Goal: Task Accomplishment & Management: Use online tool/utility

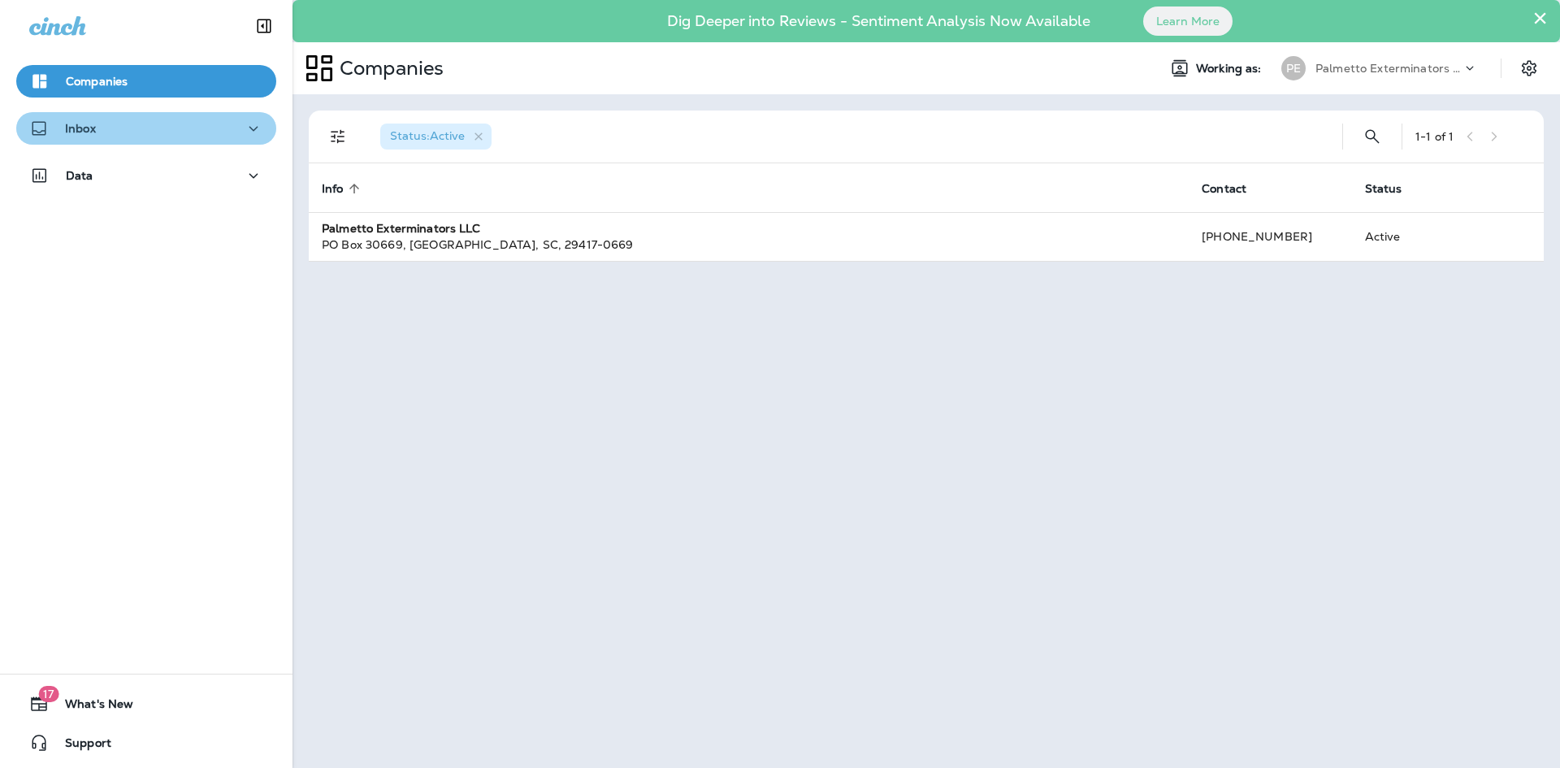
click at [244, 127] on icon "button" at bounding box center [254, 129] width 20 height 20
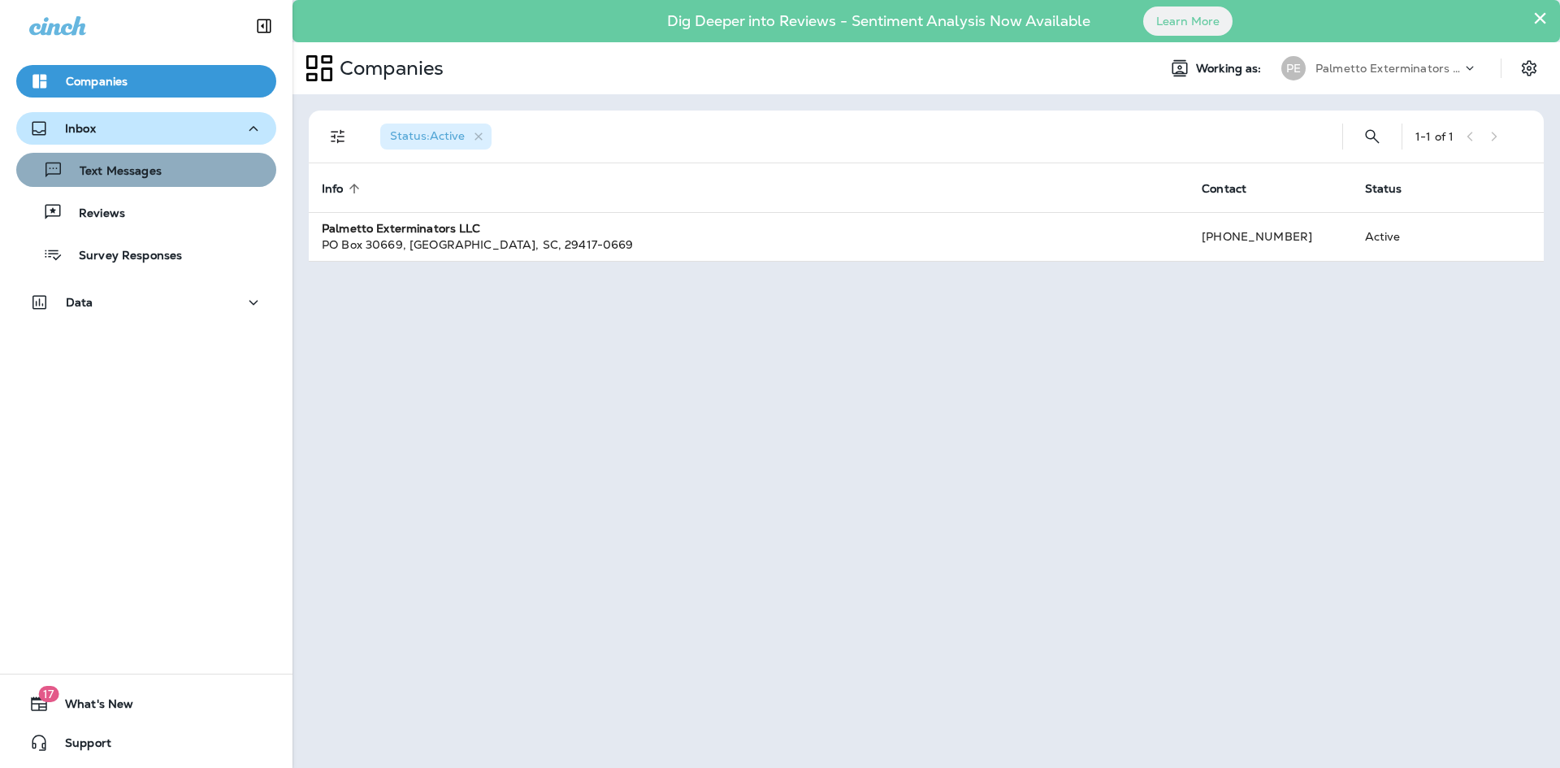
click at [191, 172] on div "Text Messages" at bounding box center [146, 170] width 247 height 24
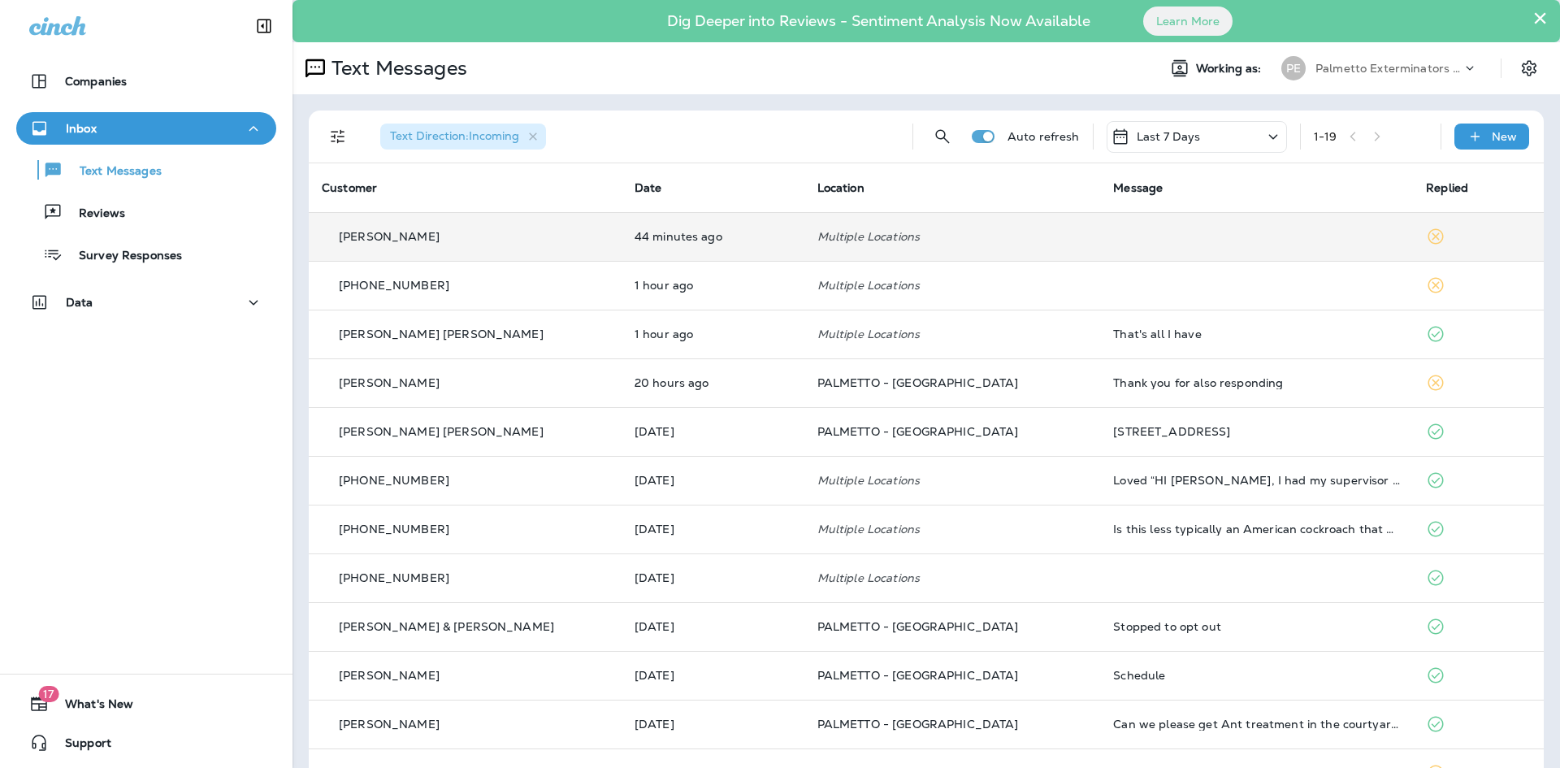
click at [1368, 243] on td at bounding box center [1256, 236] width 313 height 49
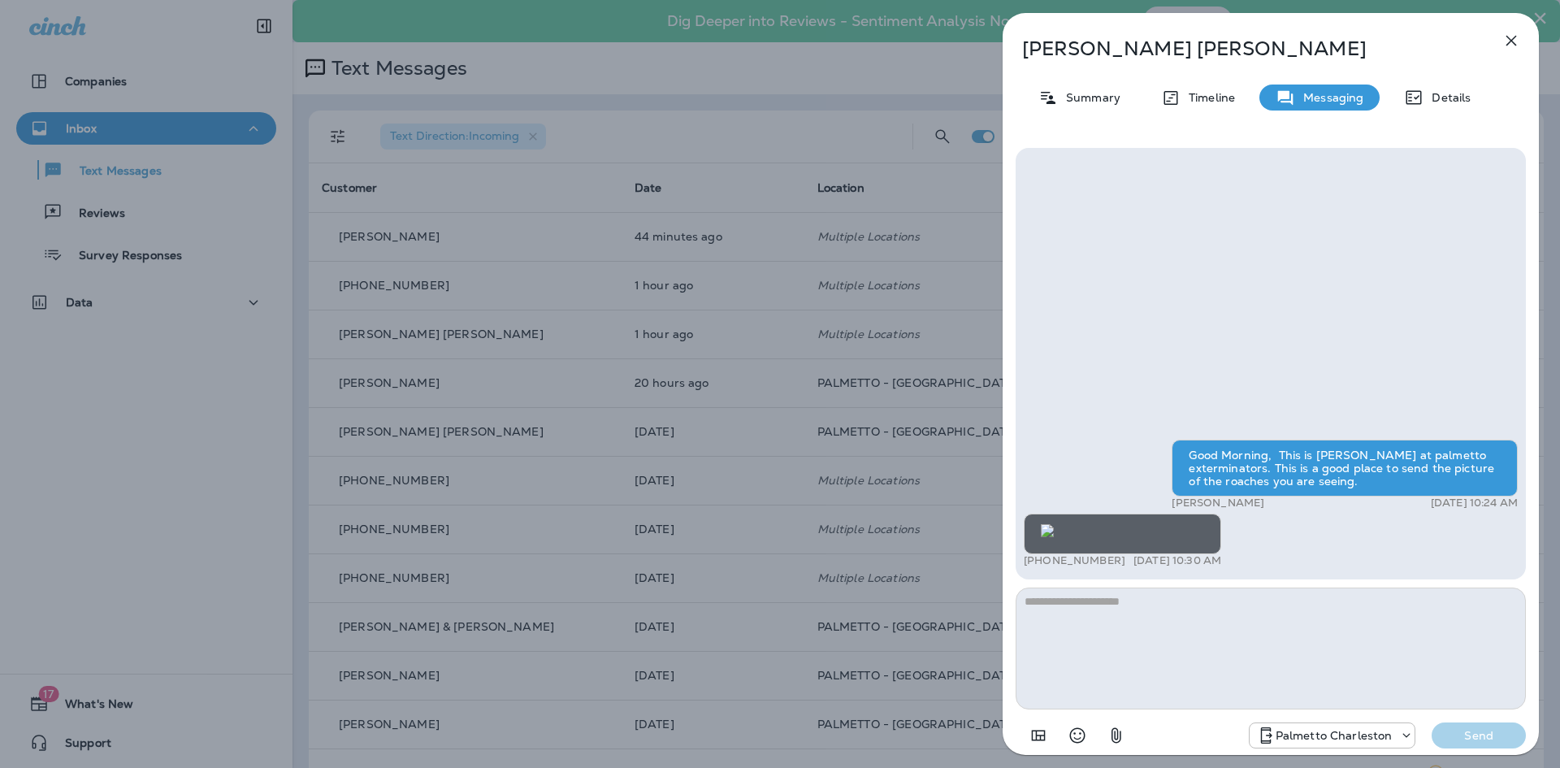
scroll to position [-113, 0]
click at [1511, 37] on icon "button" at bounding box center [1512, 41] width 20 height 20
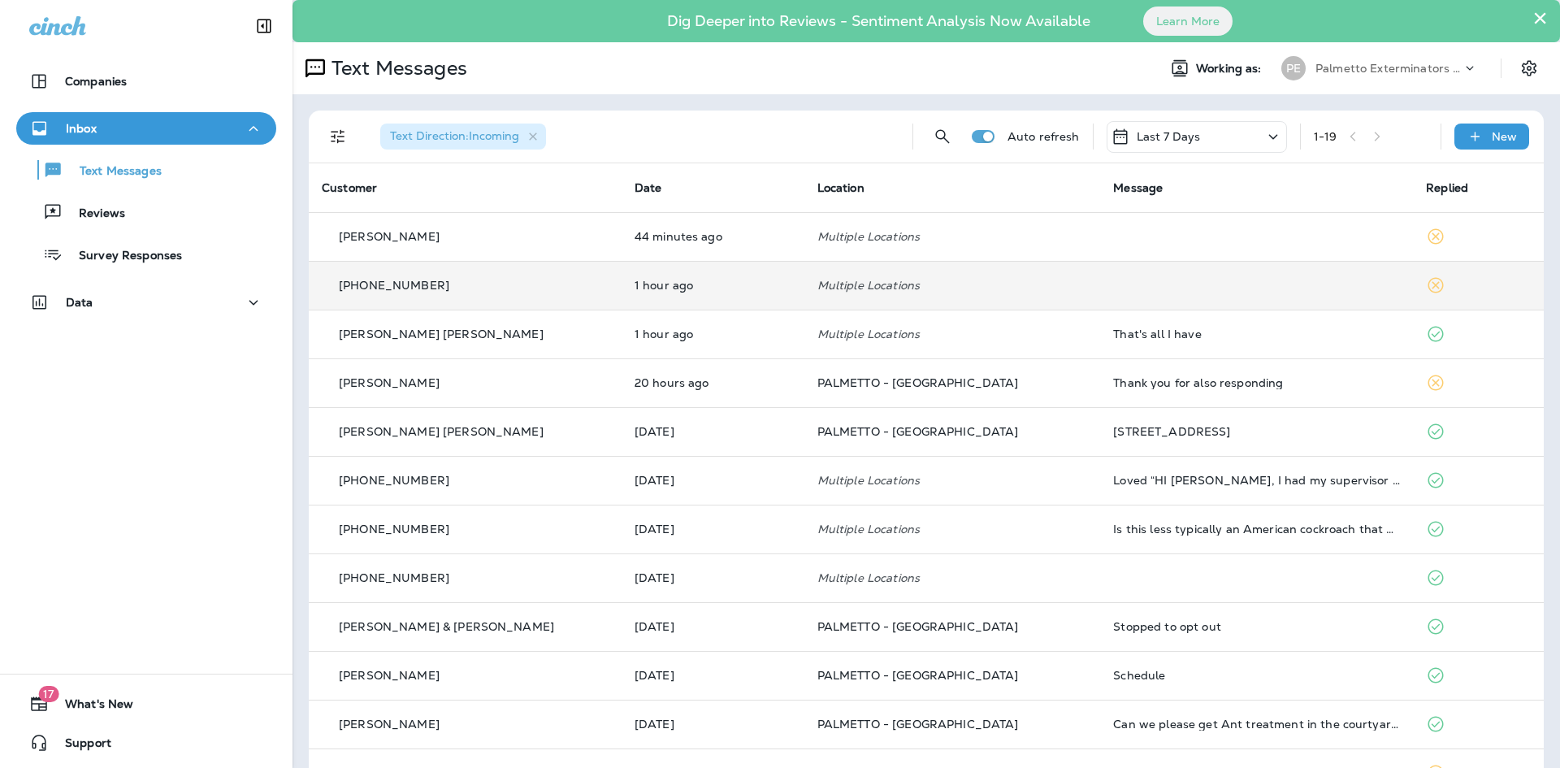
click at [1105, 280] on td at bounding box center [1256, 285] width 313 height 49
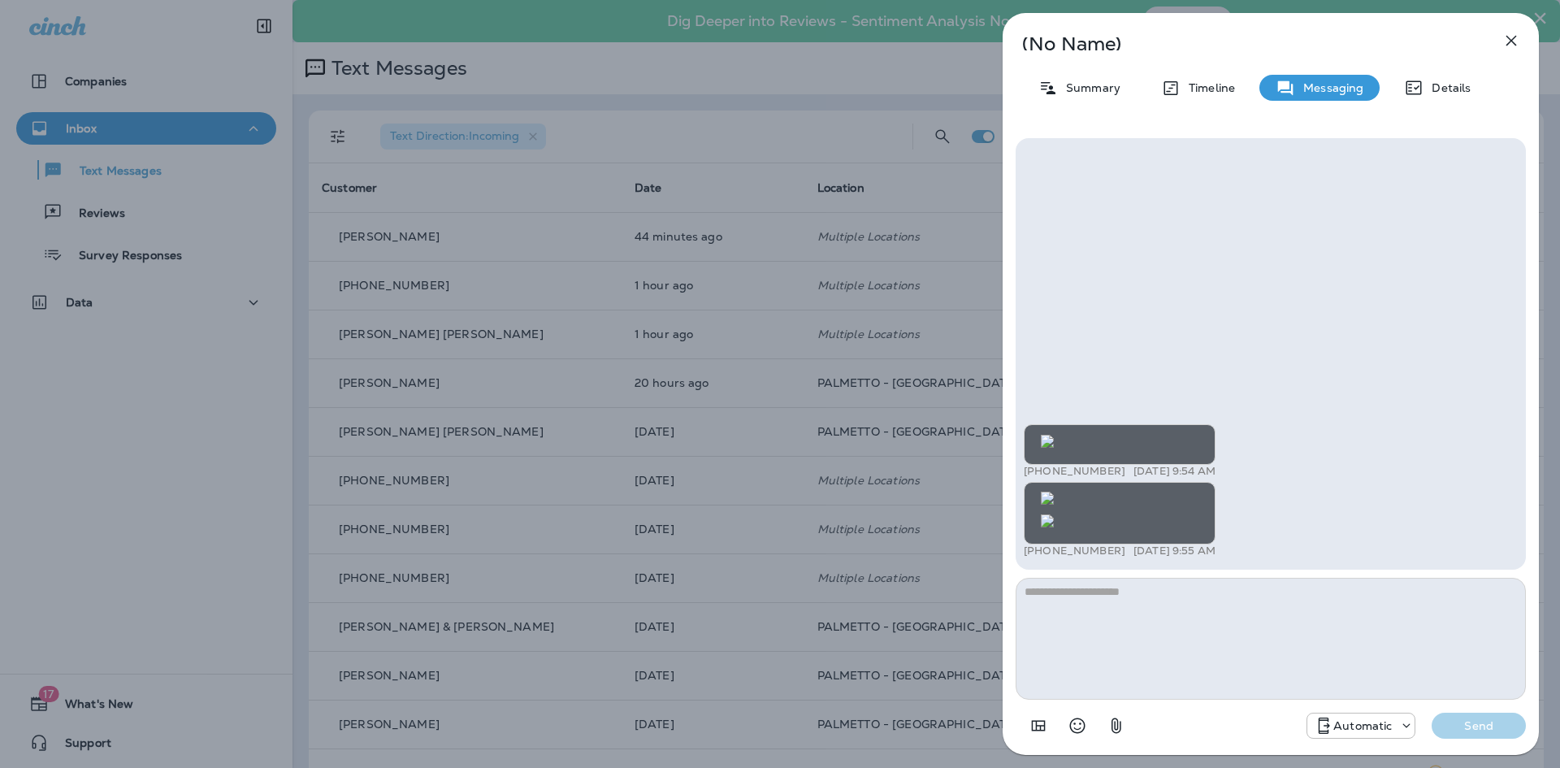
scroll to position [-20, 0]
click at [1520, 37] on icon "button" at bounding box center [1512, 41] width 20 height 20
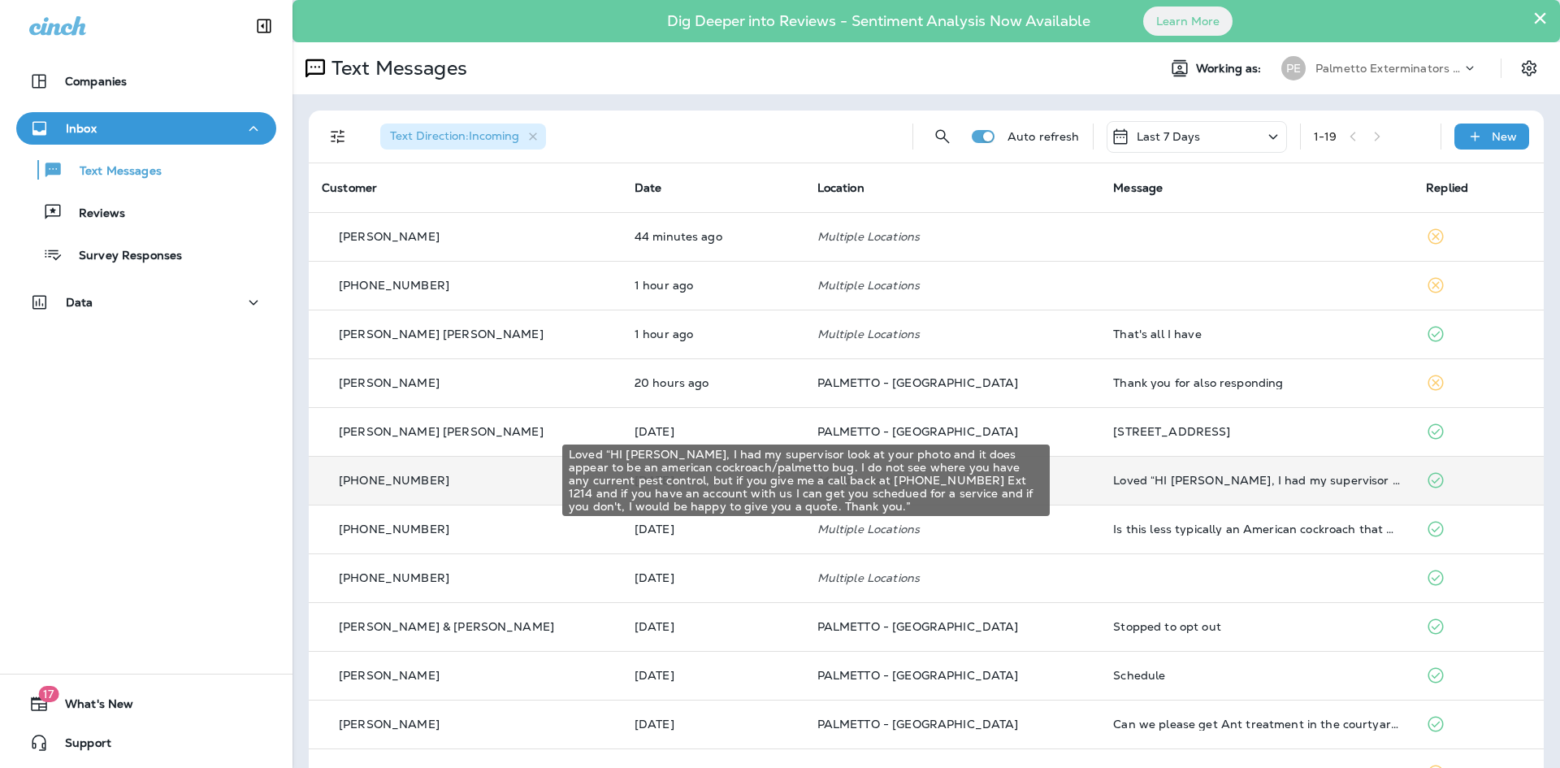
click at [1114, 474] on div "Loved “HI [PERSON_NAME], I had my supervisor look at your photo and it does app…" at bounding box center [1256, 480] width 287 height 13
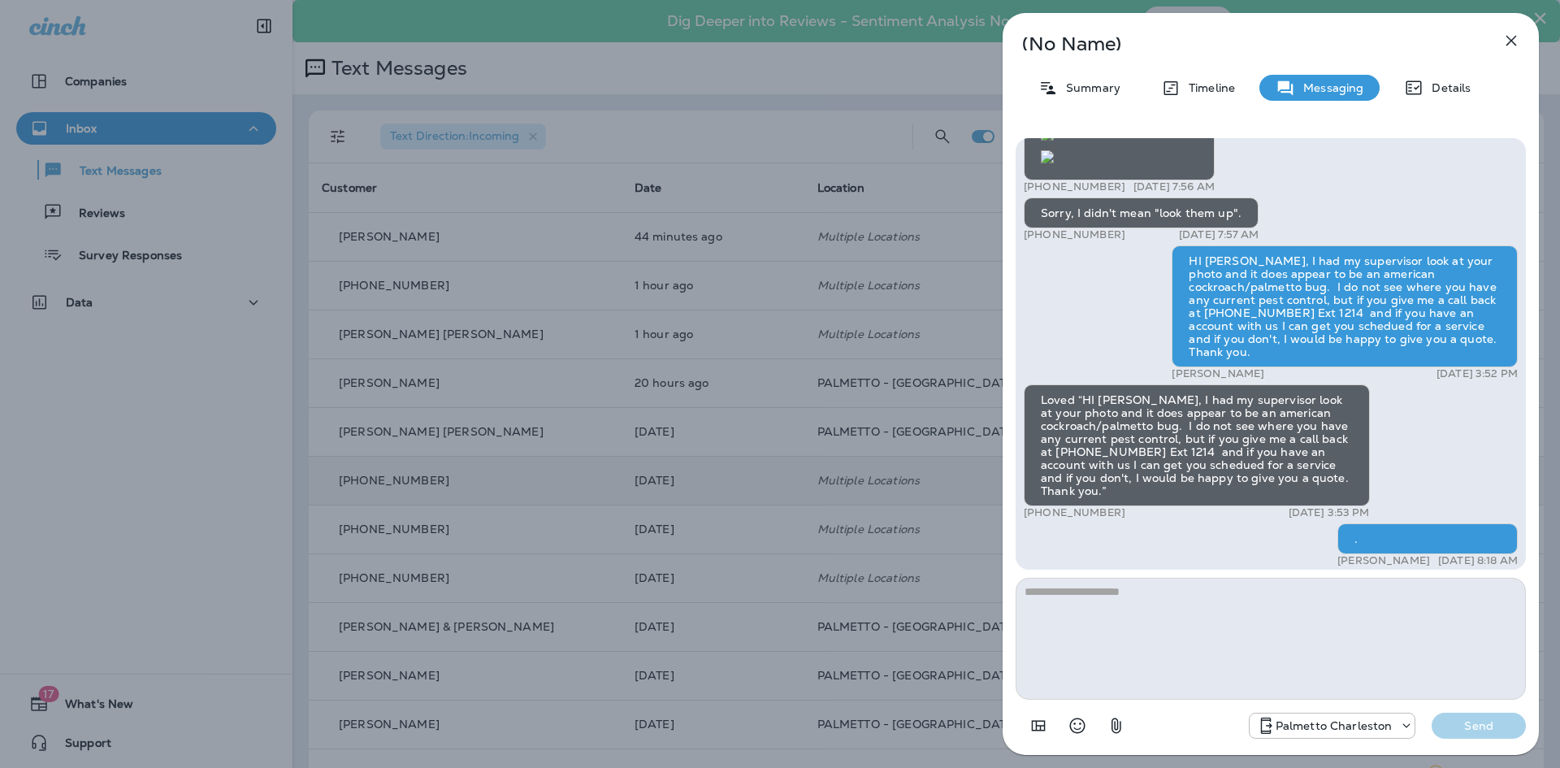
scroll to position [1, 0]
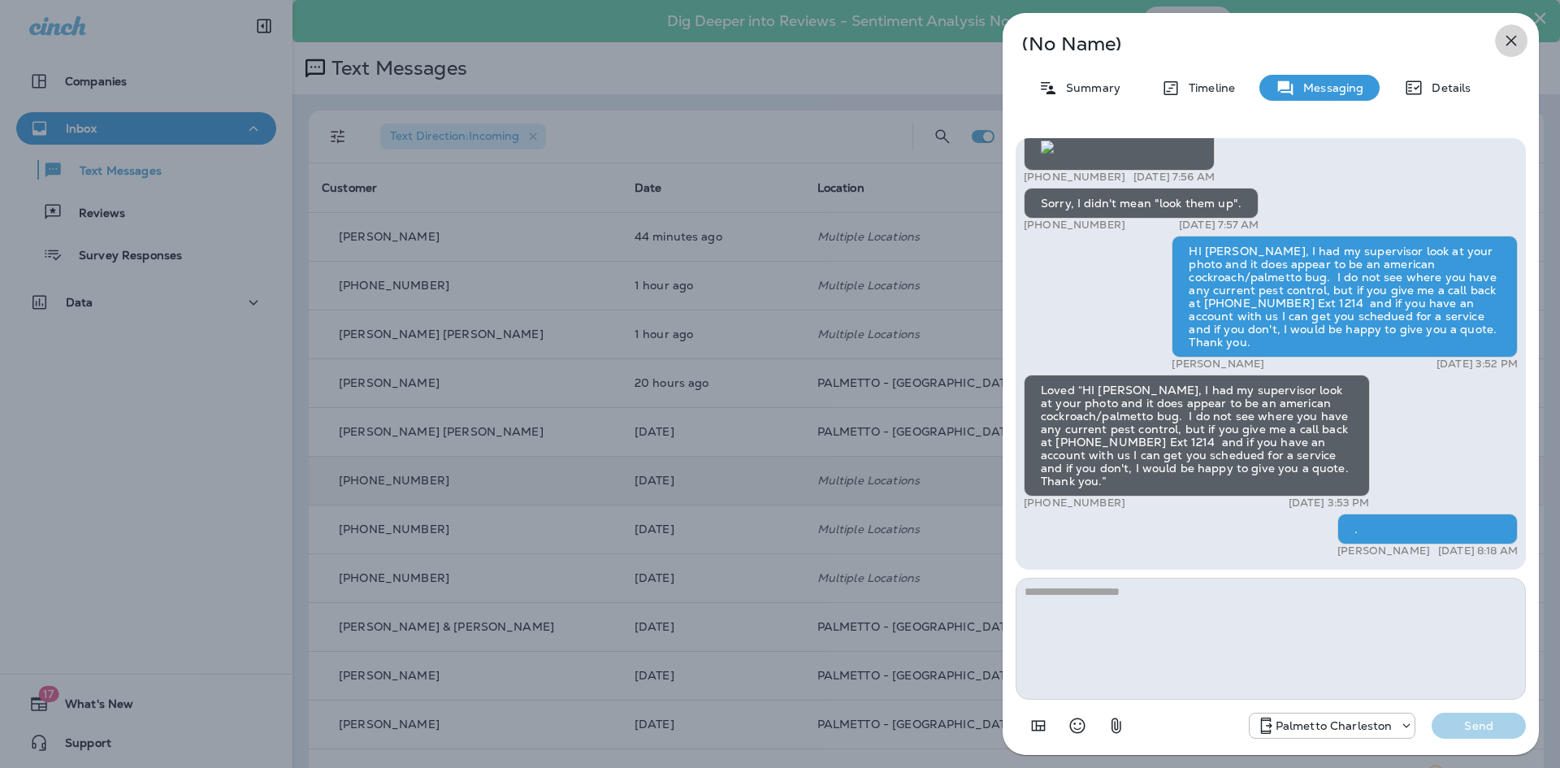
click at [1511, 31] on icon "button" at bounding box center [1512, 41] width 20 height 20
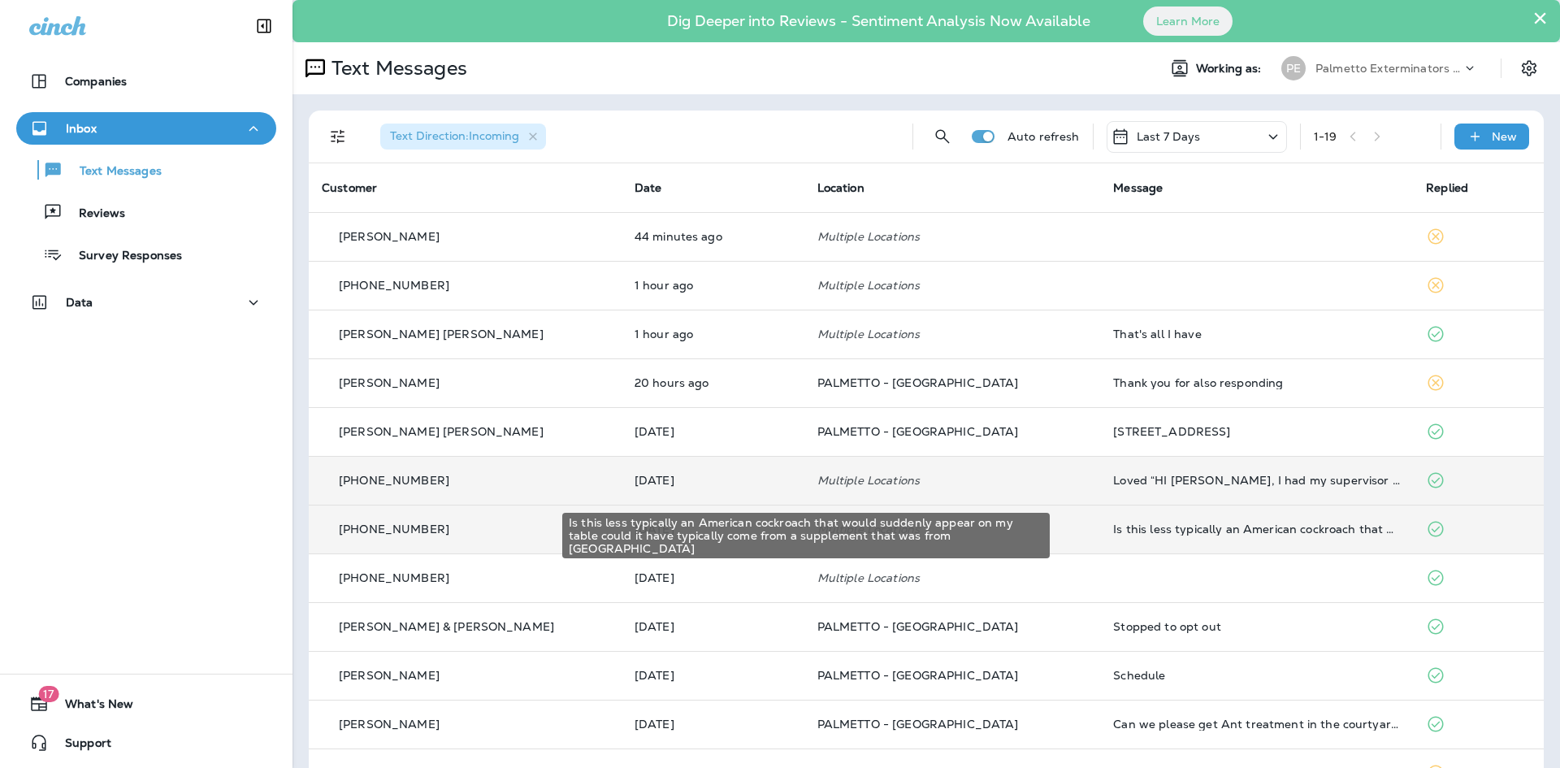
click at [1126, 525] on div "Is this less typically an American cockroach that would suddenly appear on my t…" at bounding box center [1256, 528] width 287 height 13
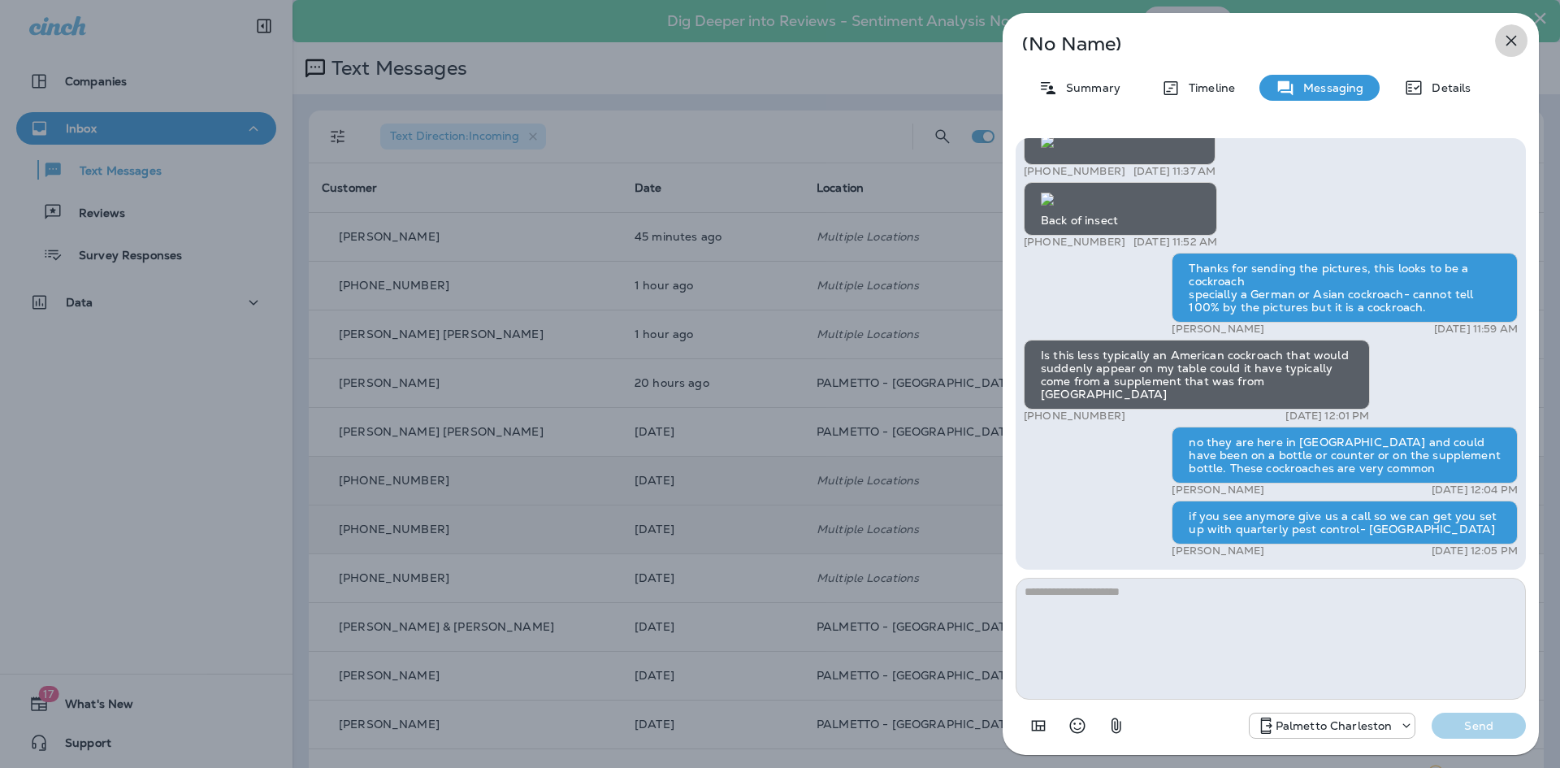
click at [1504, 37] on icon "button" at bounding box center [1512, 41] width 20 height 20
